Goal: Information Seeking & Learning: Learn about a topic

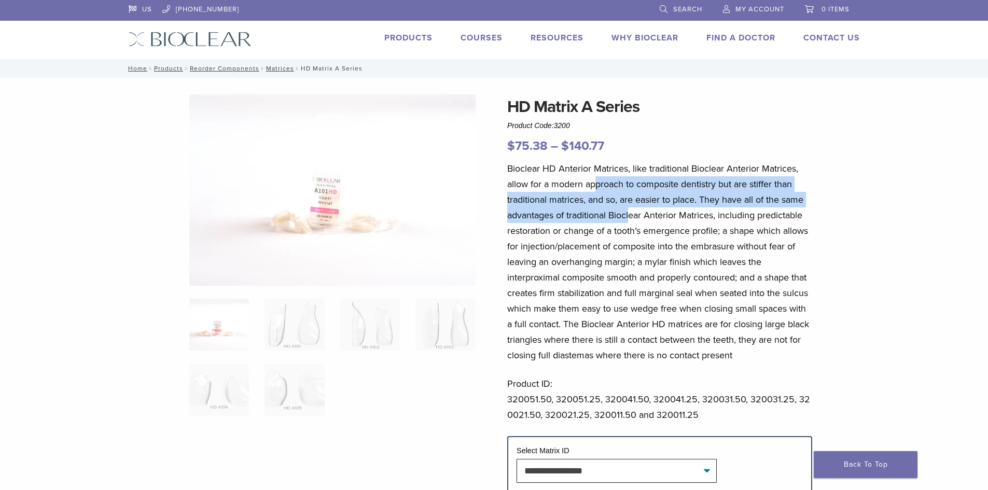
drag, startPoint x: 595, startPoint y: 183, endPoint x: 632, endPoint y: 215, distance: 49.3
click at [632, 215] on p "Bioclear HD Anterior Matrices, like traditional Bioclear Anterior Matrices, all…" at bounding box center [659, 262] width 305 height 202
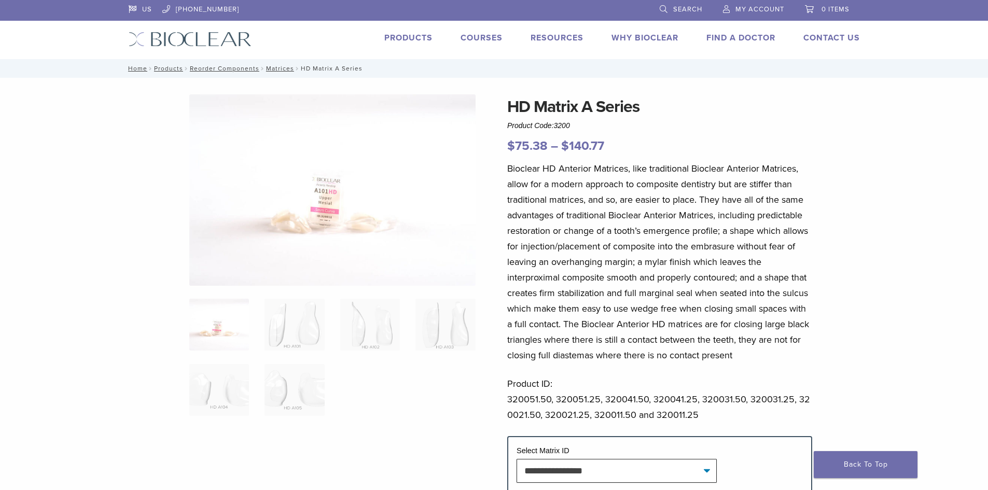
click at [607, 233] on p "Bioclear HD Anterior Matrices, like traditional Bioclear Anterior Matrices, all…" at bounding box center [659, 262] width 305 height 202
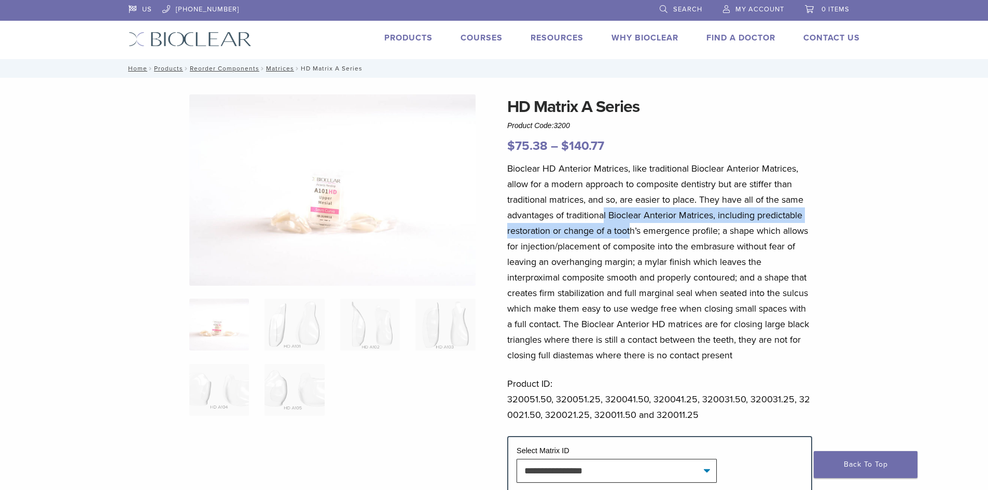
drag, startPoint x: 604, startPoint y: 219, endPoint x: 629, endPoint y: 241, distance: 33.4
click at [633, 238] on p "Bioclear HD Anterior Matrices, like traditional Bioclear Anterior Matrices, all…" at bounding box center [659, 262] width 305 height 202
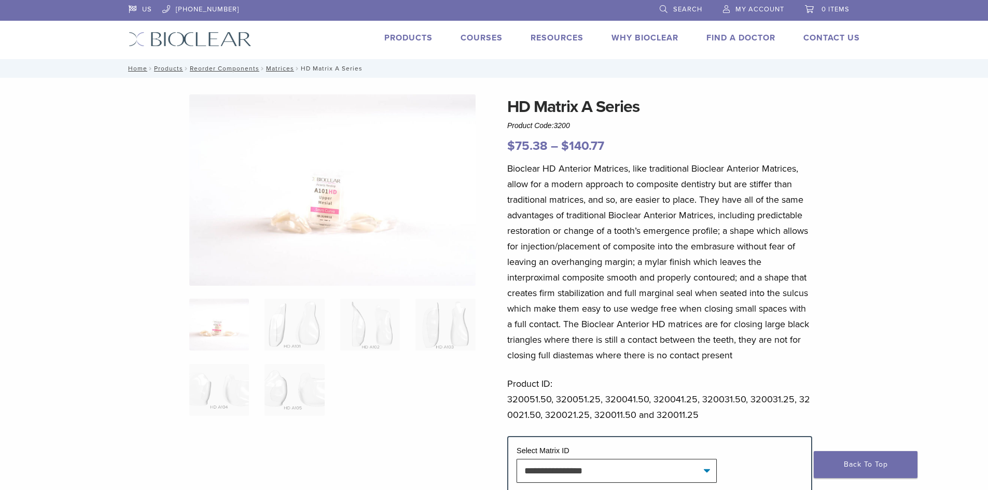
drag, startPoint x: 624, startPoint y: 244, endPoint x: 577, endPoint y: 252, distance: 47.3
click at [623, 245] on p "Bioclear HD Anterior Matrices, like traditional Bioclear Anterior Matrices, all…" at bounding box center [659, 262] width 305 height 202
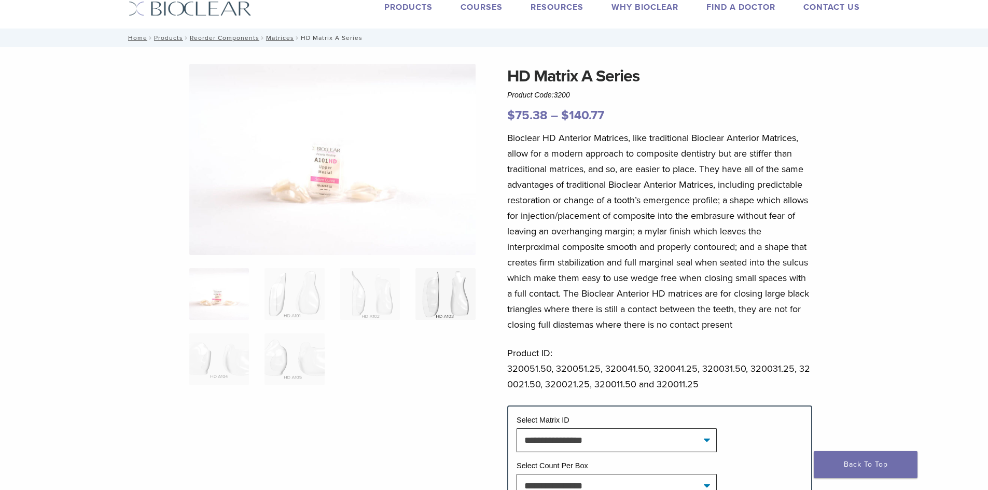
scroll to position [52, 0]
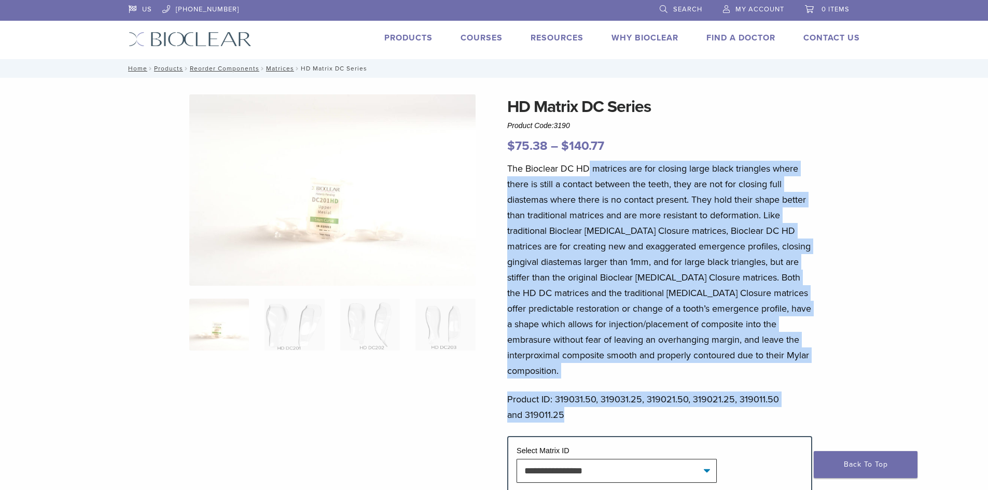
drag, startPoint x: 590, startPoint y: 169, endPoint x: 767, endPoint y: 393, distance: 285.2
click at [767, 393] on div "The Bioclear DC HD matrices are for closing large black triangles where there i…" at bounding box center [659, 298] width 305 height 275
